Goal: Communication & Community: Connect with others

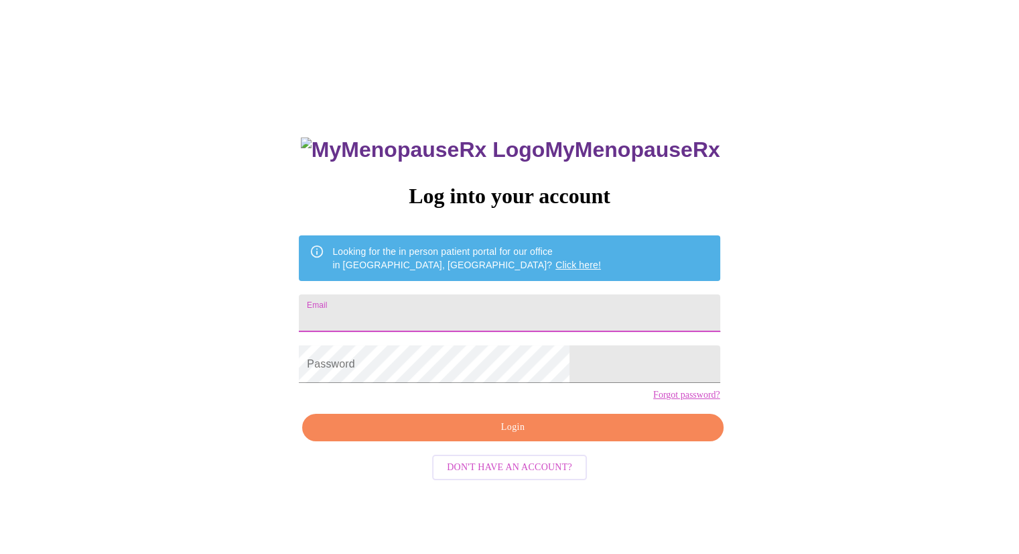
click at [550, 308] on input "Email" at bounding box center [509, 313] width 421 height 38
type input "[EMAIL_ADDRESS][DOMAIN_NAME]"
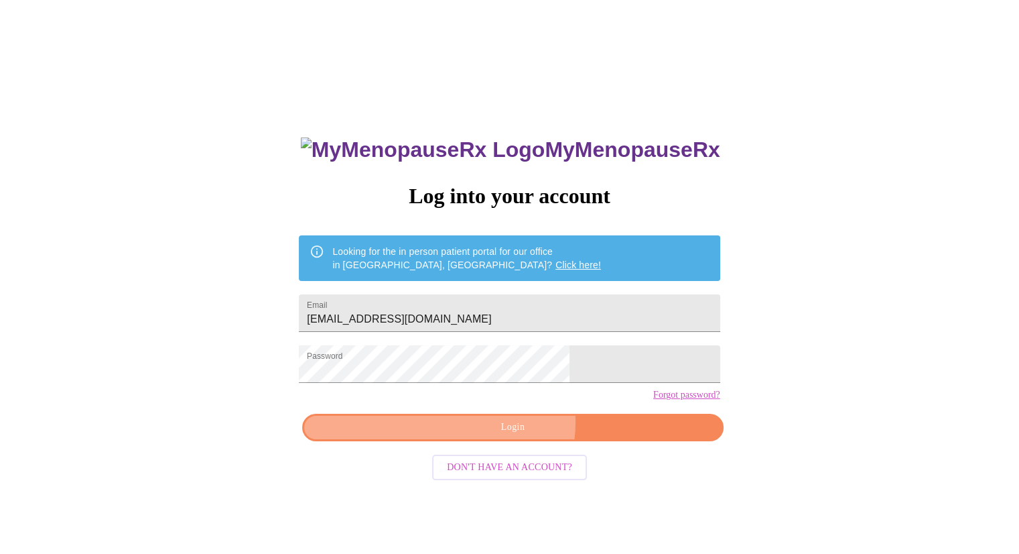
click at [514, 436] on span "Login" at bounding box center [513, 427] width 390 height 17
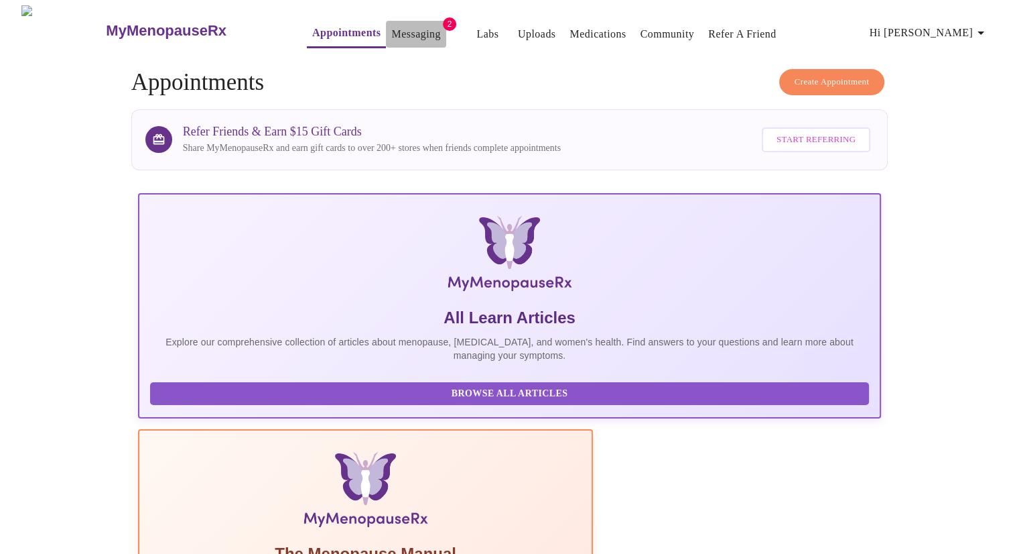
click at [391, 25] on link "Messaging" at bounding box center [415, 34] width 49 height 19
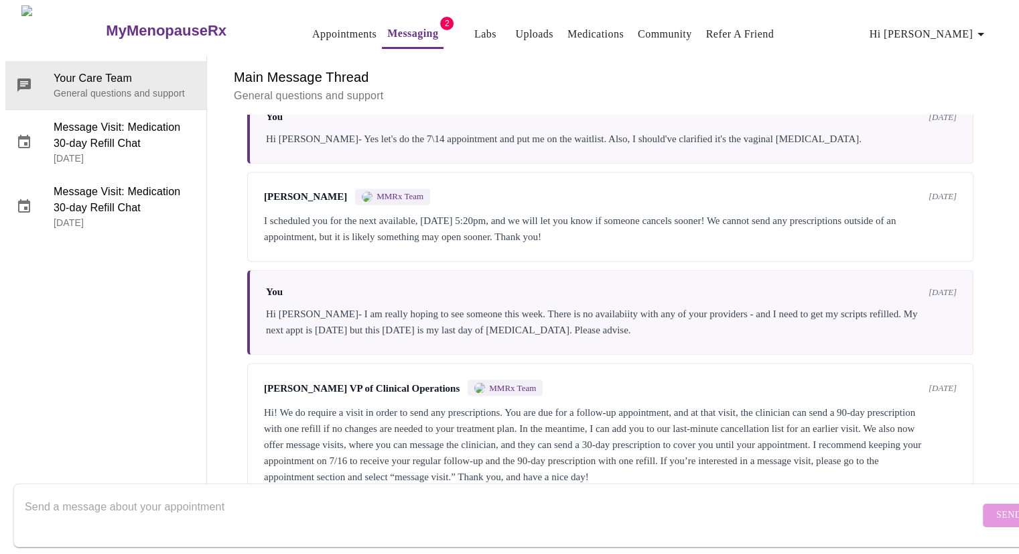
scroll to position [2389, 0]
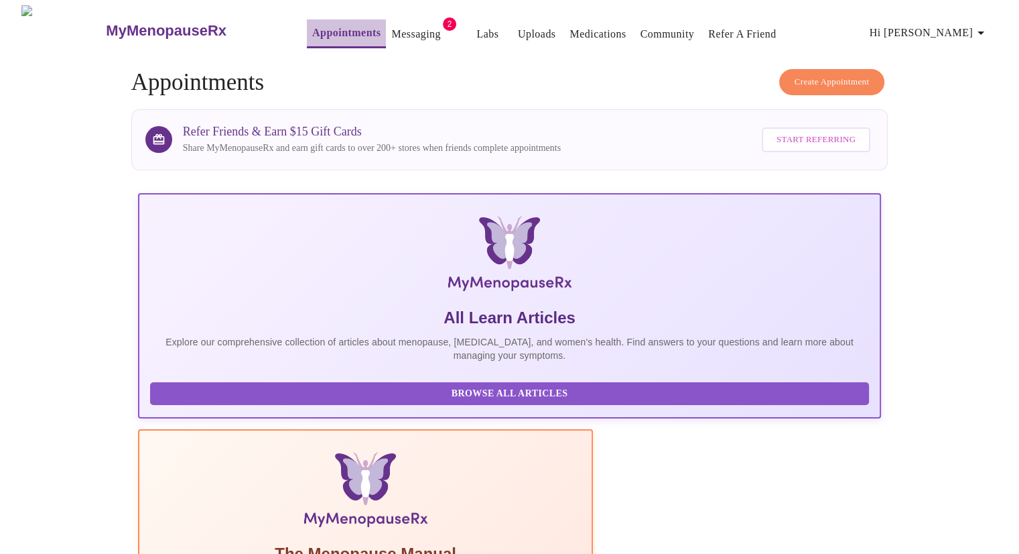
click at [312, 30] on link "Appointments" at bounding box center [346, 32] width 68 height 19
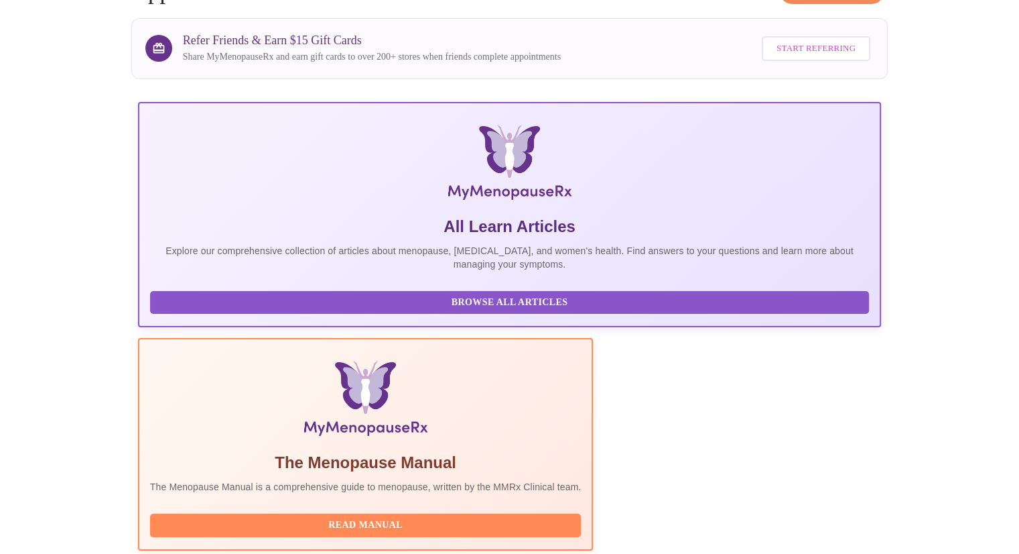
scroll to position [164, 0]
